Goal: Consume media (video, audio): Consume media (video, audio)

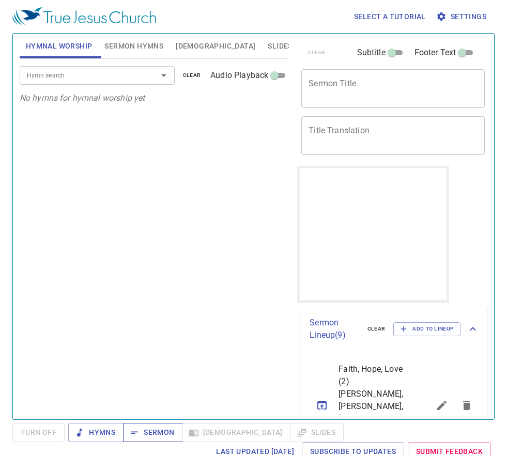
click at [145, 433] on span "Sermon" at bounding box center [152, 432] width 43 height 13
click at [187, 42] on span "[DEMOGRAPHIC_DATA]" at bounding box center [216, 46] width 80 height 13
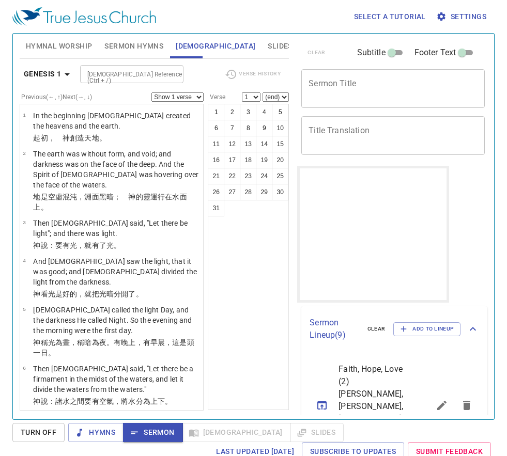
click at [380, 370] on span "Faith, Hope, Love (2) [PERSON_NAME], [PERSON_NAME], [PERSON_NAME] (二)" at bounding box center [372, 400] width 66 height 74
click at [324, 402] on icon "sermon lineup list" at bounding box center [321, 406] width 9 height 8
